Goal: Task Accomplishment & Management: Manage account settings

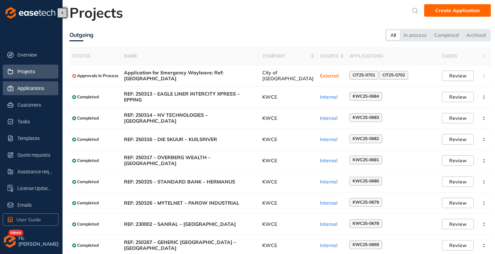
click at [25, 89] on span "Applications" at bounding box center [34, 88] width 35 height 14
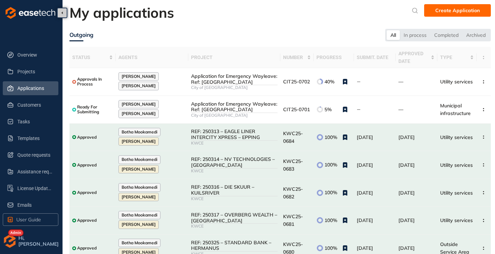
click at [13, 244] on img "button" at bounding box center [10, 241] width 14 height 14
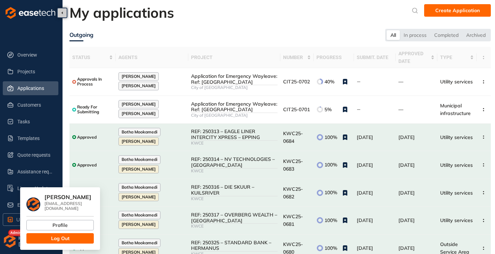
click at [44, 233] on button "Log Out" at bounding box center [59, 238] width 67 height 10
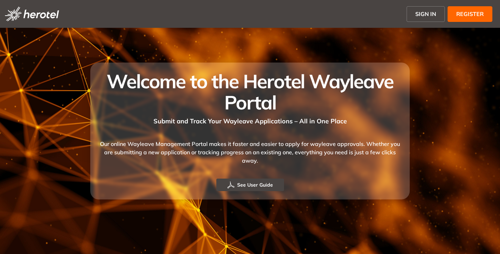
click at [419, 15] on span "SIGN IN" at bounding box center [426, 14] width 21 height 8
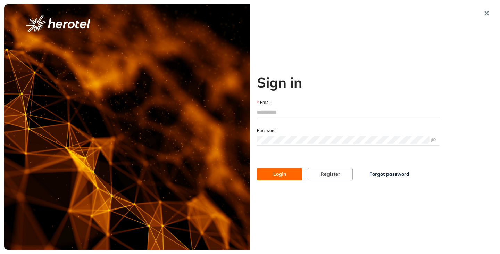
click at [288, 110] on input "Email" at bounding box center [348, 112] width 183 height 10
type input "**********"
click at [257, 168] on button "Login" at bounding box center [279, 174] width 45 height 13
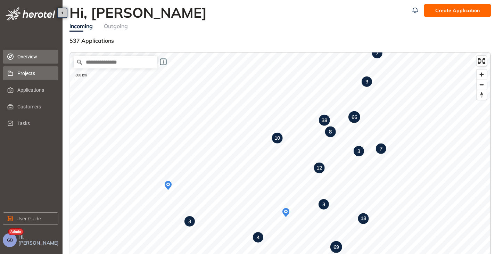
click at [31, 74] on span "Projects" at bounding box center [34, 73] width 35 height 14
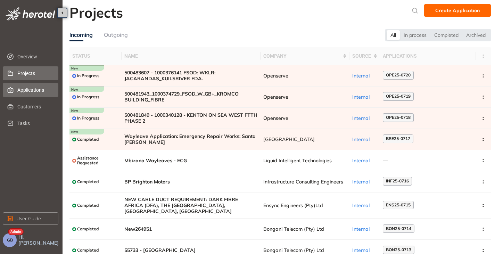
click at [26, 88] on span "Applications" at bounding box center [34, 90] width 35 height 14
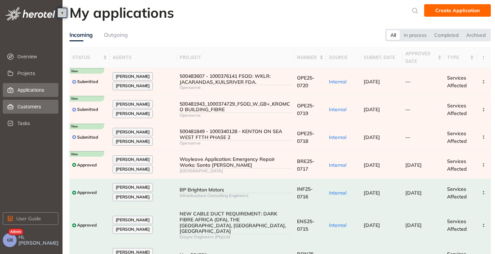
click at [27, 106] on span "Customers" at bounding box center [34, 107] width 35 height 14
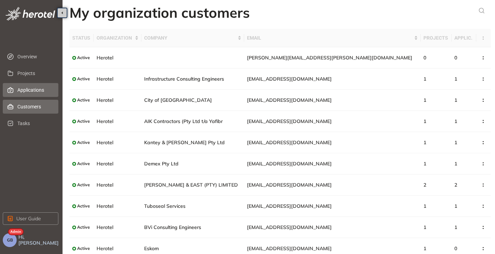
click at [22, 87] on span "Applications" at bounding box center [34, 90] width 35 height 14
